Goal: Task Accomplishment & Management: Manage account settings

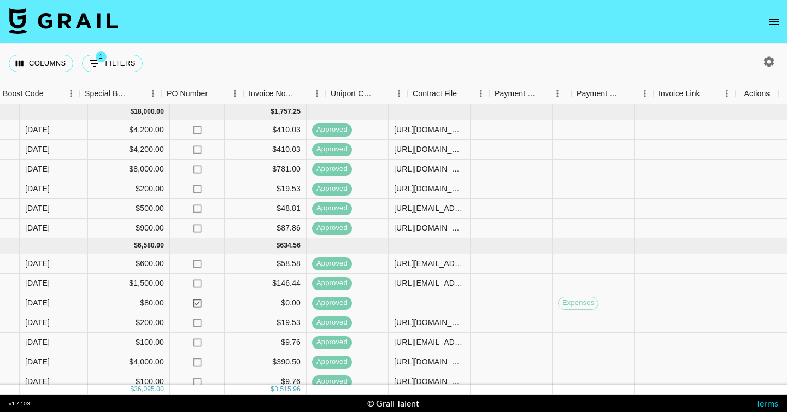
scroll to position [0, 1131]
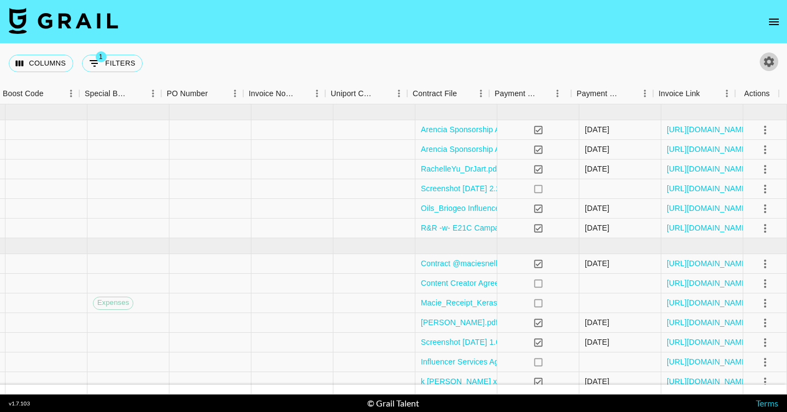
click at [768, 61] on icon "button" at bounding box center [768, 61] width 13 height 13
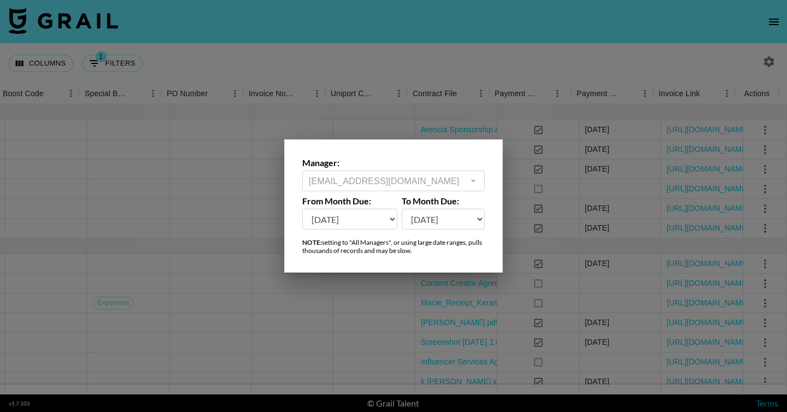
click at [359, 222] on select "Sep '26 Aug '26 Jul '26 Jun '26 May '26 Apr '26 Mar '26 Feb '26 Jan '26 Dec '25…" at bounding box center [349, 219] width 95 height 21
select select "Sep '24"
click at [302, 209] on select "Sep '26 Aug '26 Jul '26 Jun '26 May '26 Apr '26 Mar '26 Feb '26 Jan '26 Dec '25…" at bounding box center [349, 219] width 95 height 21
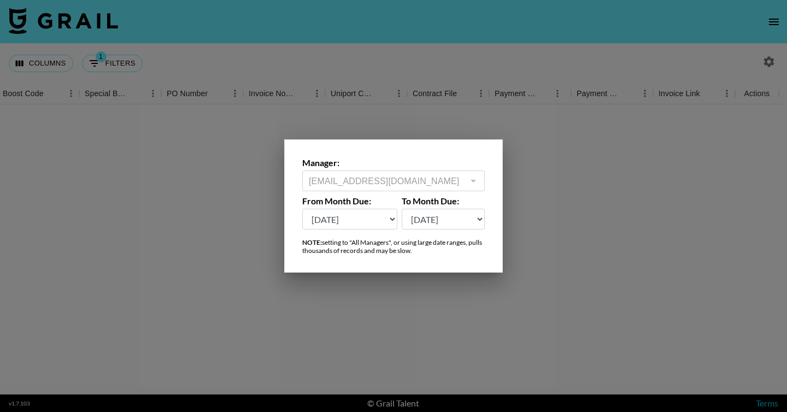
scroll to position [0, 1122]
click at [480, 339] on div at bounding box center [393, 206] width 787 height 412
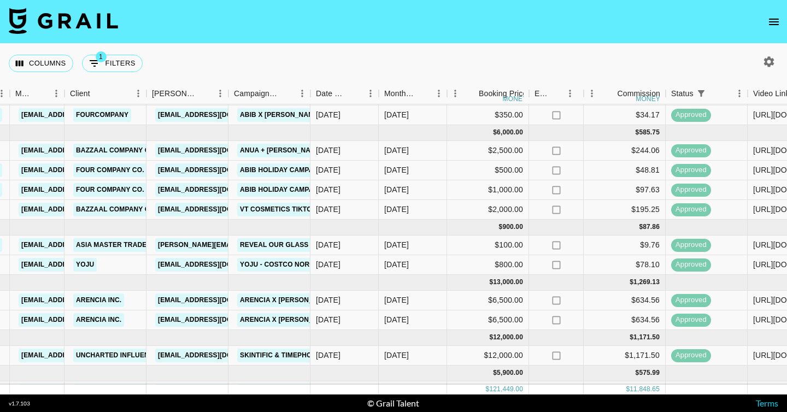
scroll to position [242, 299]
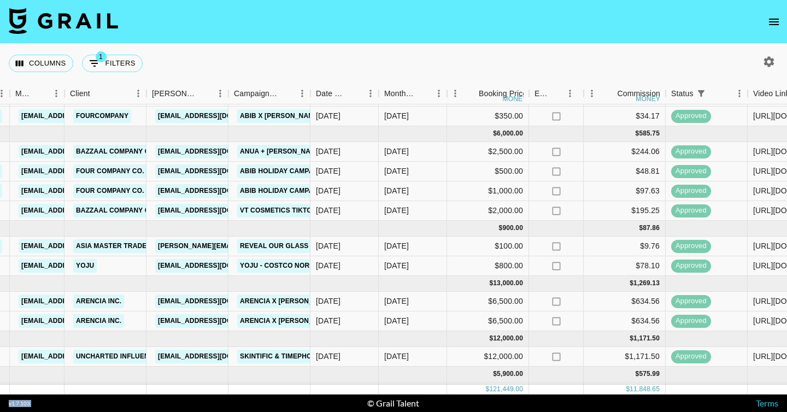
drag, startPoint x: 276, startPoint y: 395, endPoint x: 178, endPoint y: 398, distance: 98.9
click at [178, 398] on footer "v 1.7.103 © Grail Talent Terms" at bounding box center [393, 402] width 787 height 17
drag, startPoint x: 182, startPoint y: 394, endPoint x: 90, endPoint y: 394, distance: 92.3
click at [90, 394] on section "Columns 1 Filters + Booking Month Due Airtable ID Talent Manager Client Booker …" at bounding box center [393, 206] width 787 height 412
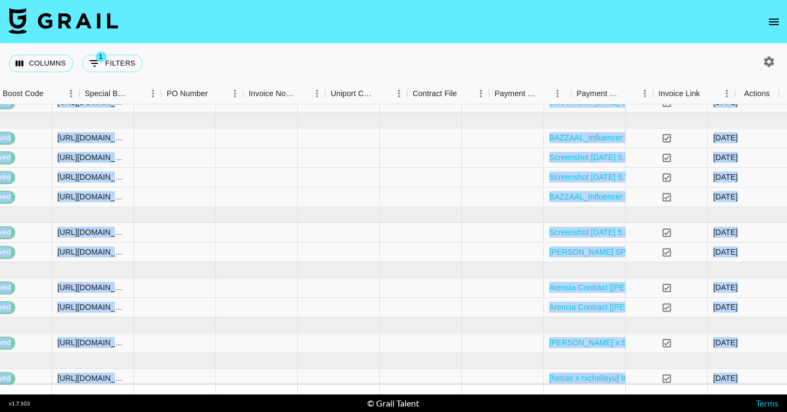
scroll to position [256, 1131]
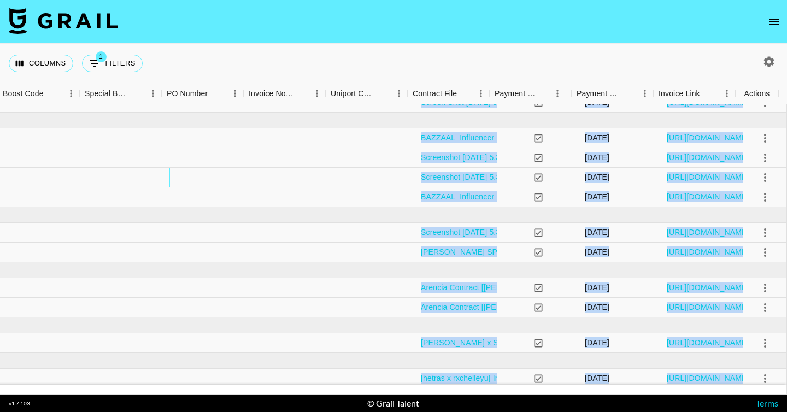
click at [217, 181] on div at bounding box center [210, 178] width 82 height 20
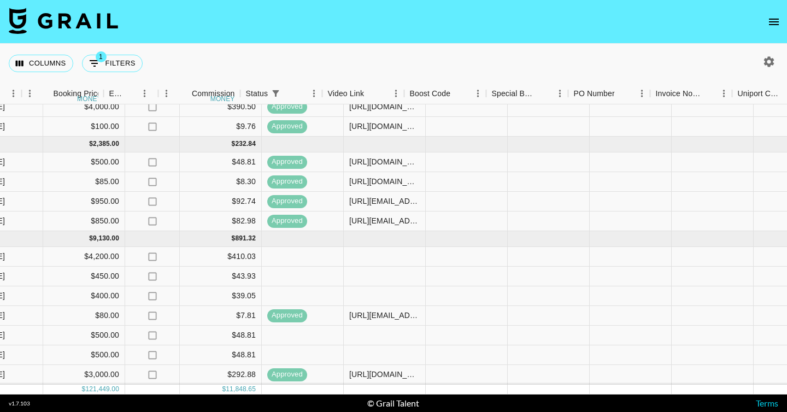
scroll to position [858, 953]
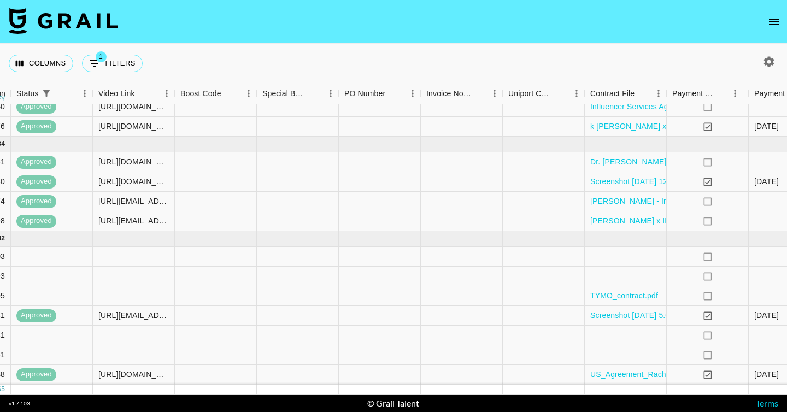
click at [399, 396] on footer "v 1.7.103 © Grail Talent Terms" at bounding box center [393, 402] width 787 height 17
click at [413, 395] on footer "v 1.7.103 © Grail Talent Terms" at bounding box center [393, 402] width 787 height 17
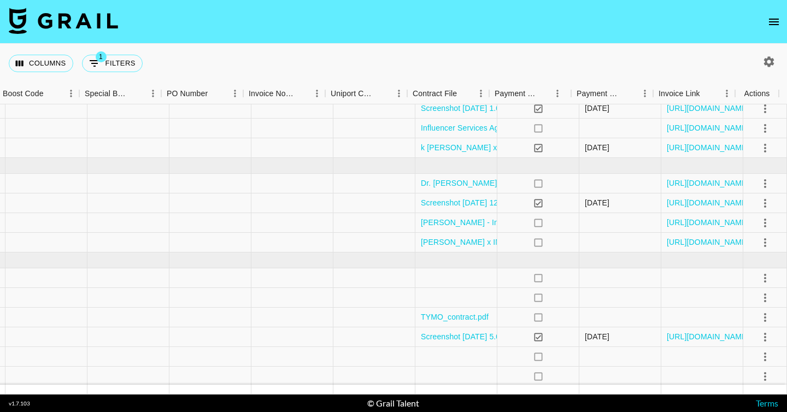
scroll to position [858, 1131]
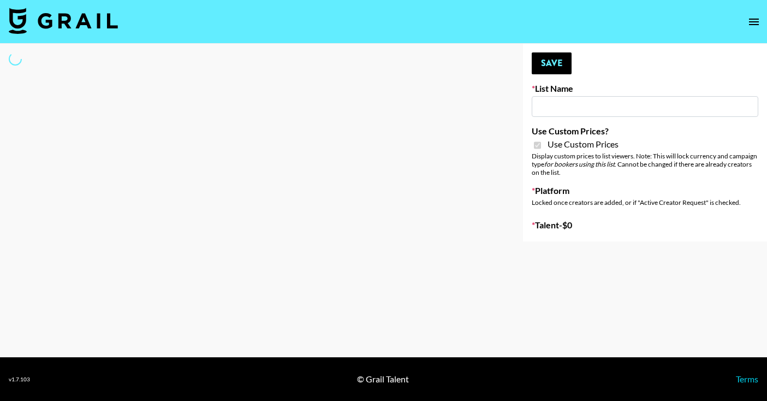
type input "Amaxy Beauty"
checkbox input "true"
select select "Brand"
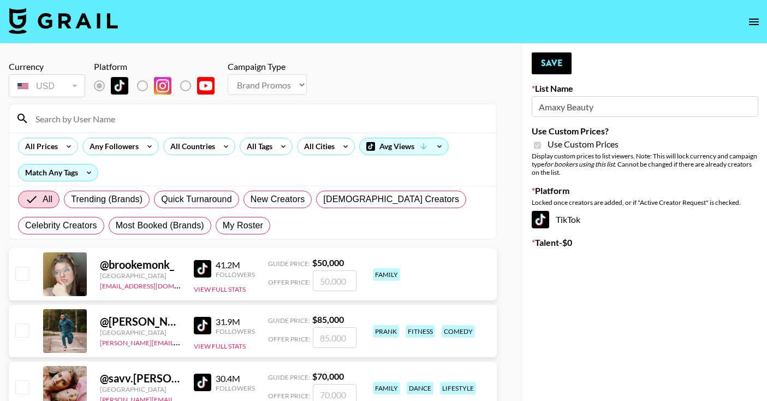
click at [84, 122] on input at bounding box center [259, 118] width 461 height 17
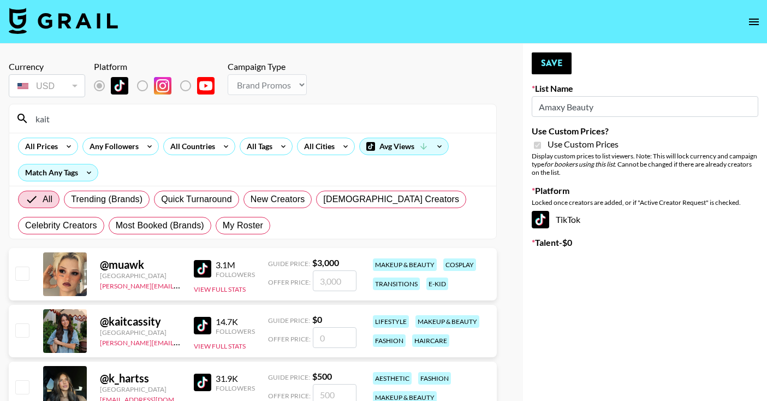
type input "kait"
click at [324, 386] on input "number" at bounding box center [335, 394] width 44 height 21
checkbox input "true"
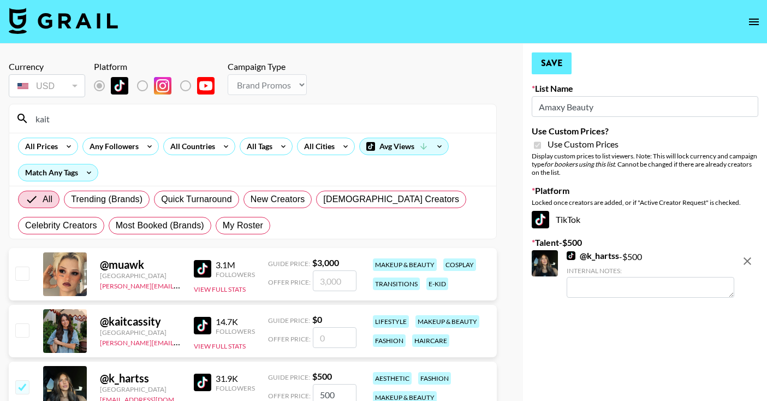
type input "500"
click at [550, 61] on button "Save" at bounding box center [552, 63] width 40 height 22
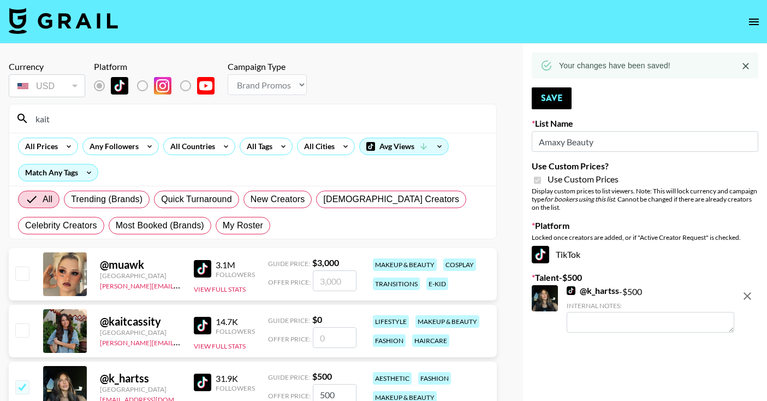
click at [96, 119] on input "kait" at bounding box center [259, 118] width 461 height 17
drag, startPoint x: 96, startPoint y: 119, endPoint x: -74, endPoint y: 116, distance: 170.4
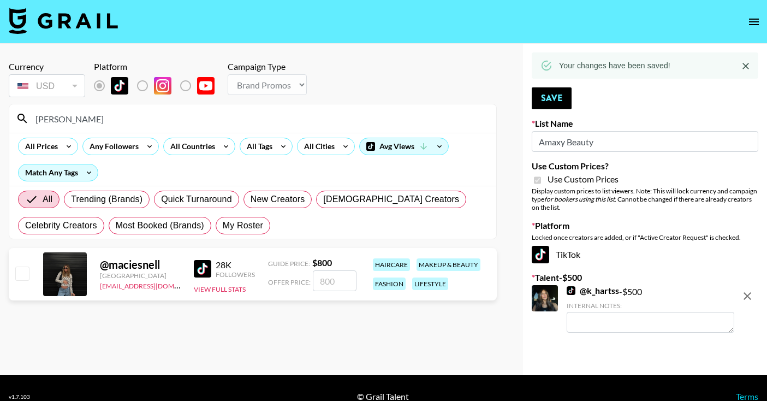
type input "macie"
click at [333, 276] on input "number" at bounding box center [335, 280] width 44 height 21
checkbox input "true"
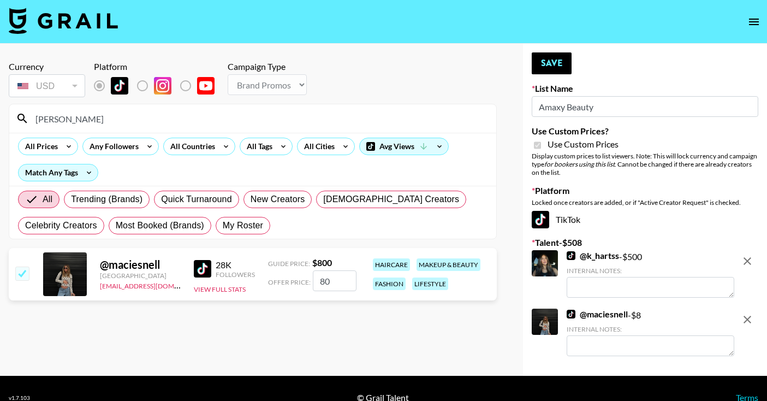
type input "800"
checkbox input "false"
type input "800"
click at [555, 67] on button "Save" at bounding box center [552, 63] width 40 height 22
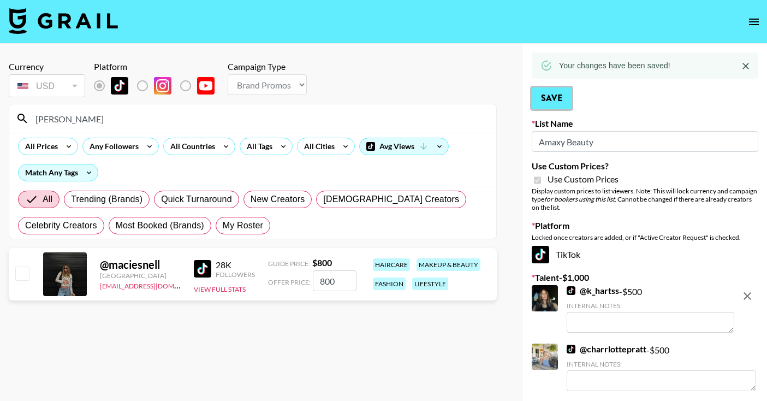
scroll to position [54, 0]
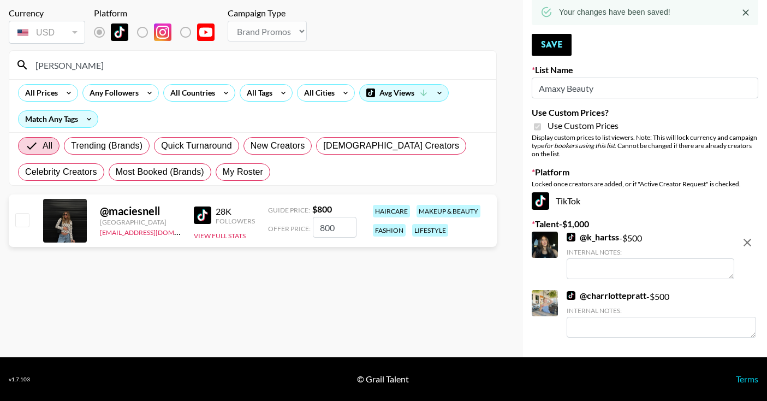
click at [34, 229] on div "@ maciesnell United States camila@grail-talent.com 28K Followers View Full Stat…" at bounding box center [253, 220] width 488 height 52
click at [11, 224] on div "@ maciesnell United States camila@grail-talent.com 28K Followers View Full Stat…" at bounding box center [253, 220] width 488 height 52
click at [17, 222] on input "checkbox" at bounding box center [21, 219] width 13 height 13
checkbox input "true"
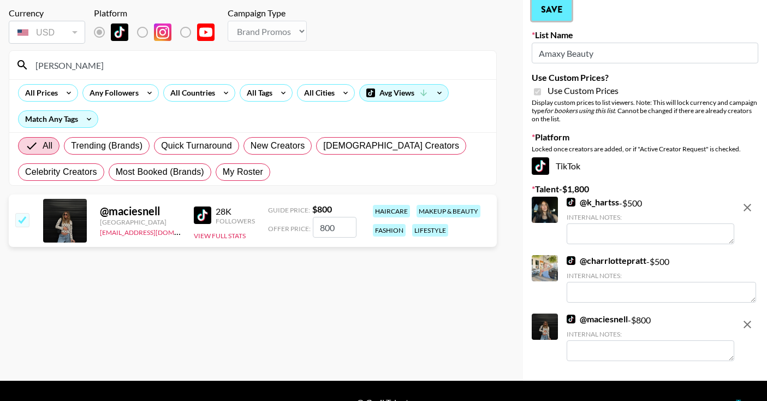
click at [550, 16] on button "Save" at bounding box center [552, 10] width 40 height 22
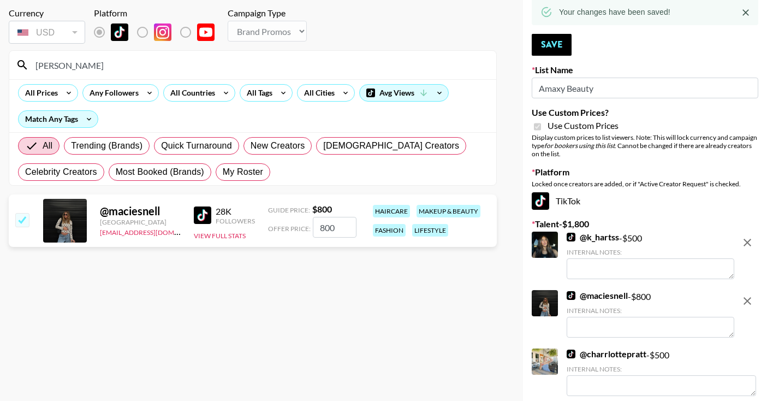
click at [42, 71] on input "macie" at bounding box center [259, 64] width 461 height 17
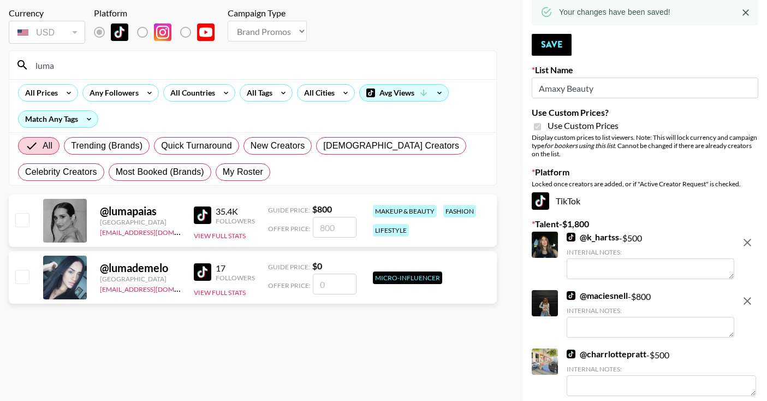
type input "luma"
click at [354, 228] on input "number" at bounding box center [335, 227] width 44 height 21
checkbox input "true"
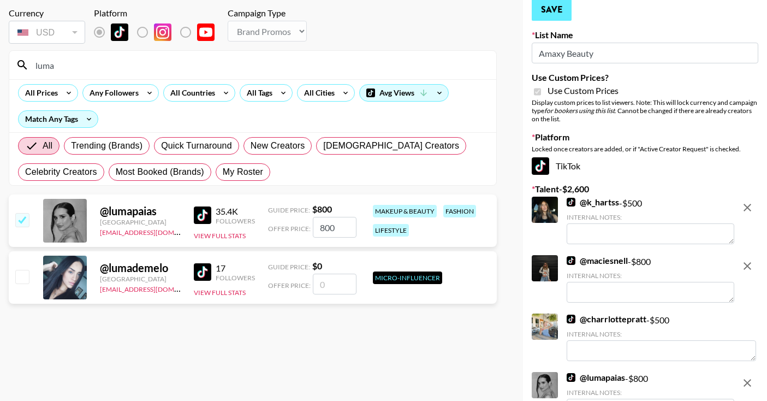
type input "800"
click at [558, 13] on button "Save" at bounding box center [552, 10] width 40 height 22
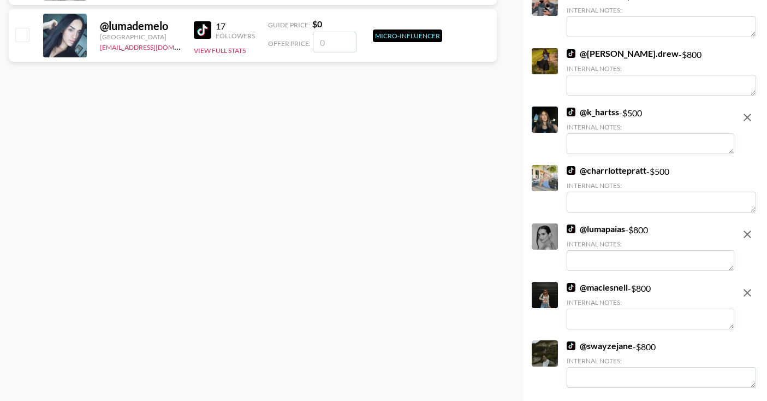
scroll to position [294, 0]
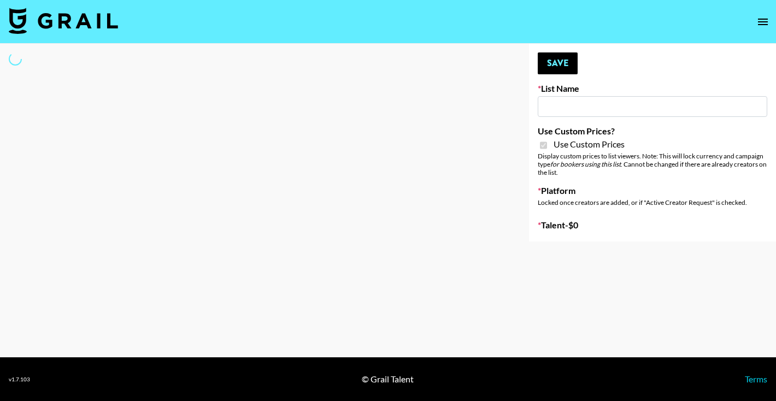
type input "COSRX LA"
checkbox input "true"
select select "Brand"
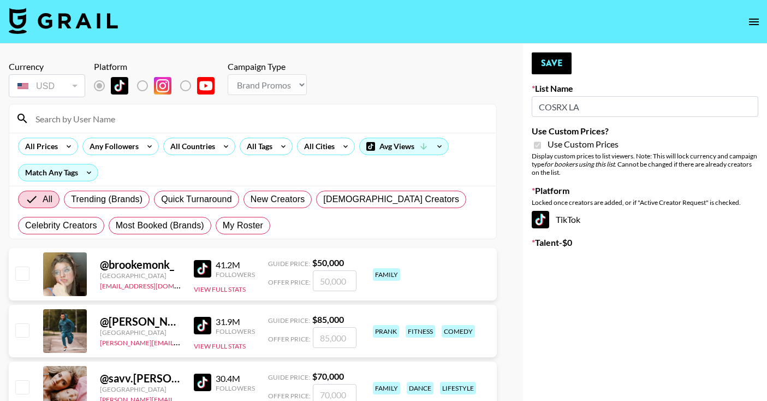
click at [74, 120] on input at bounding box center [259, 118] width 461 height 17
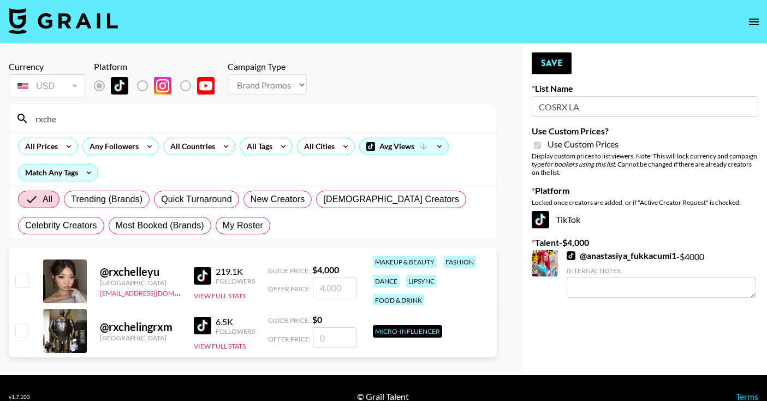
type input "rxche"
click at [322, 281] on input "number" at bounding box center [335, 287] width 44 height 21
checkbox input "true"
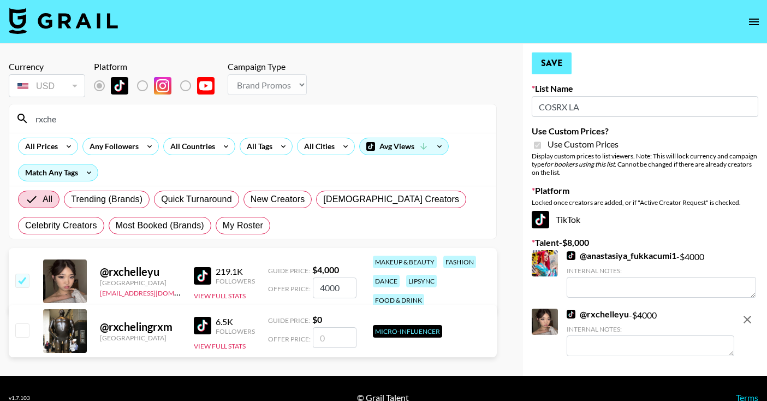
type input "4000"
click at [552, 72] on button "Save" at bounding box center [552, 63] width 40 height 22
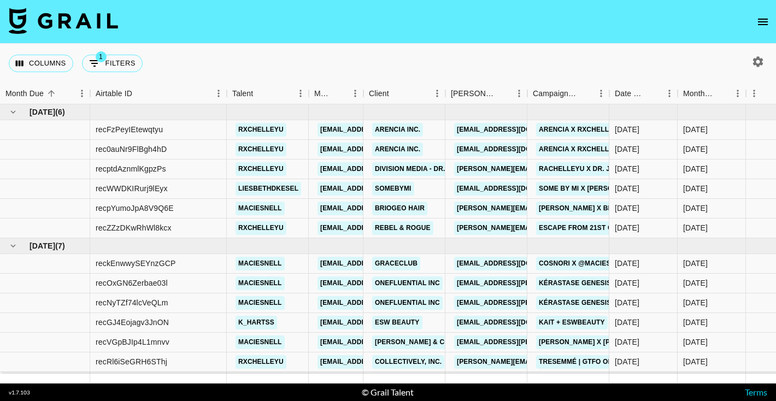
click at [761, 21] on icon "open drawer" at bounding box center [762, 21] width 13 height 13
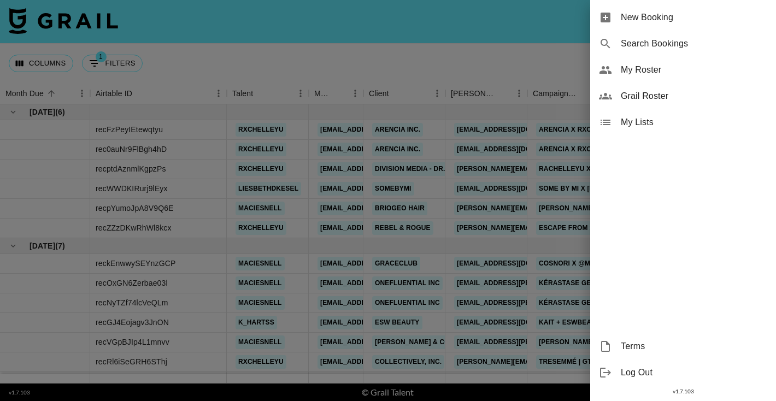
click at [512, 45] on div at bounding box center [388, 200] width 776 height 401
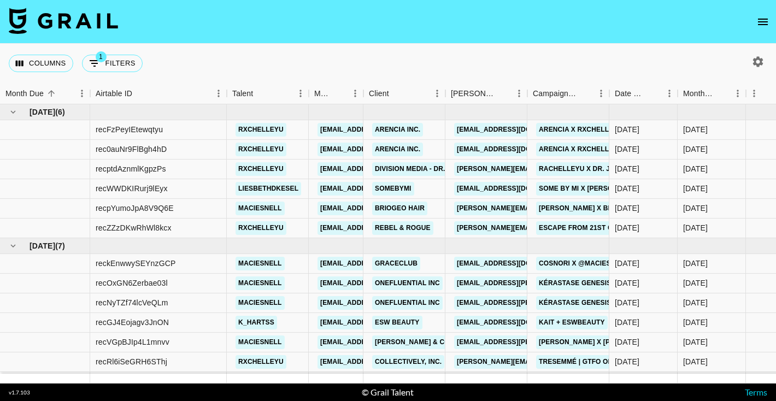
click at [753, 62] on icon "button" at bounding box center [758, 61] width 10 height 10
select select "Jun '25"
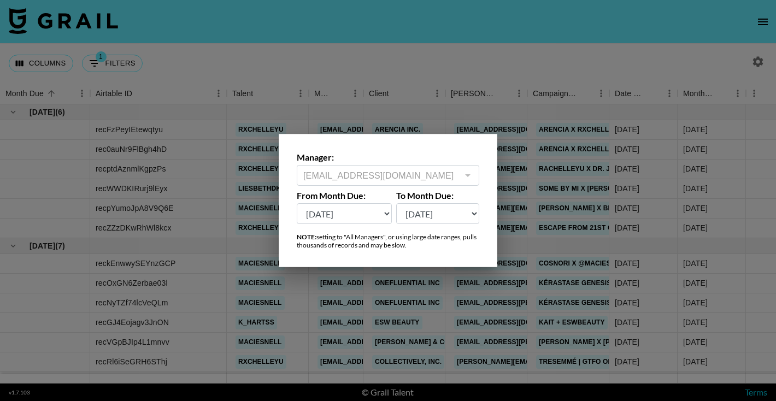
click at [472, 169] on div at bounding box center [467, 175] width 14 height 15
click at [468, 174] on div at bounding box center [467, 175] width 14 height 15
click at [392, 187] on div "Manager: camila@grail-talent.com ​ From Month Due: Sep '26 Aug '26 Jul '26 Jun …" at bounding box center [388, 200] width 218 height 133
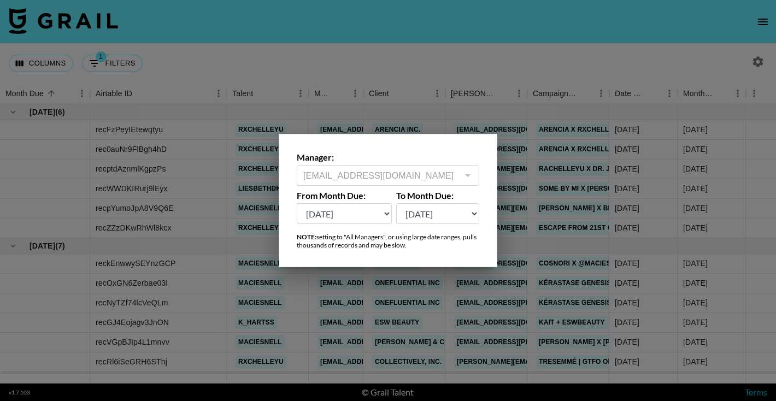
click at [477, 93] on div at bounding box center [388, 200] width 776 height 401
